Goal: Task Accomplishment & Management: Use online tool/utility

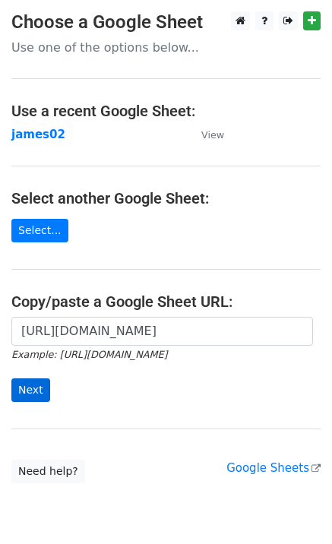
scroll to position [0, 443]
type input "[URL][DOMAIN_NAME]"
click at [41, 396] on input "Next" at bounding box center [30, 390] width 39 height 24
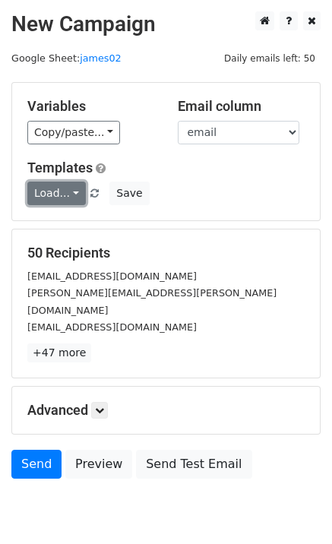
click at [54, 201] on link "Load..." at bounding box center [56, 194] width 59 height 24
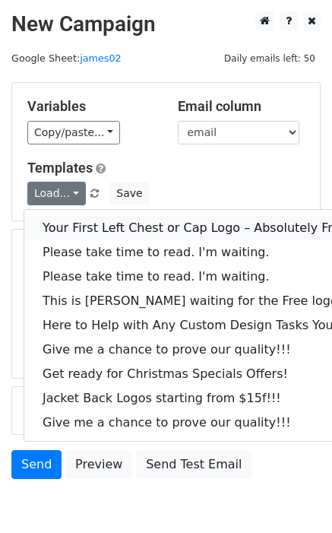
click at [68, 226] on link "Your First Left Chest or Cap Logo – Absolutely Free" at bounding box center [205, 228] width 362 height 24
